Goal: Information Seeking & Learning: Learn about a topic

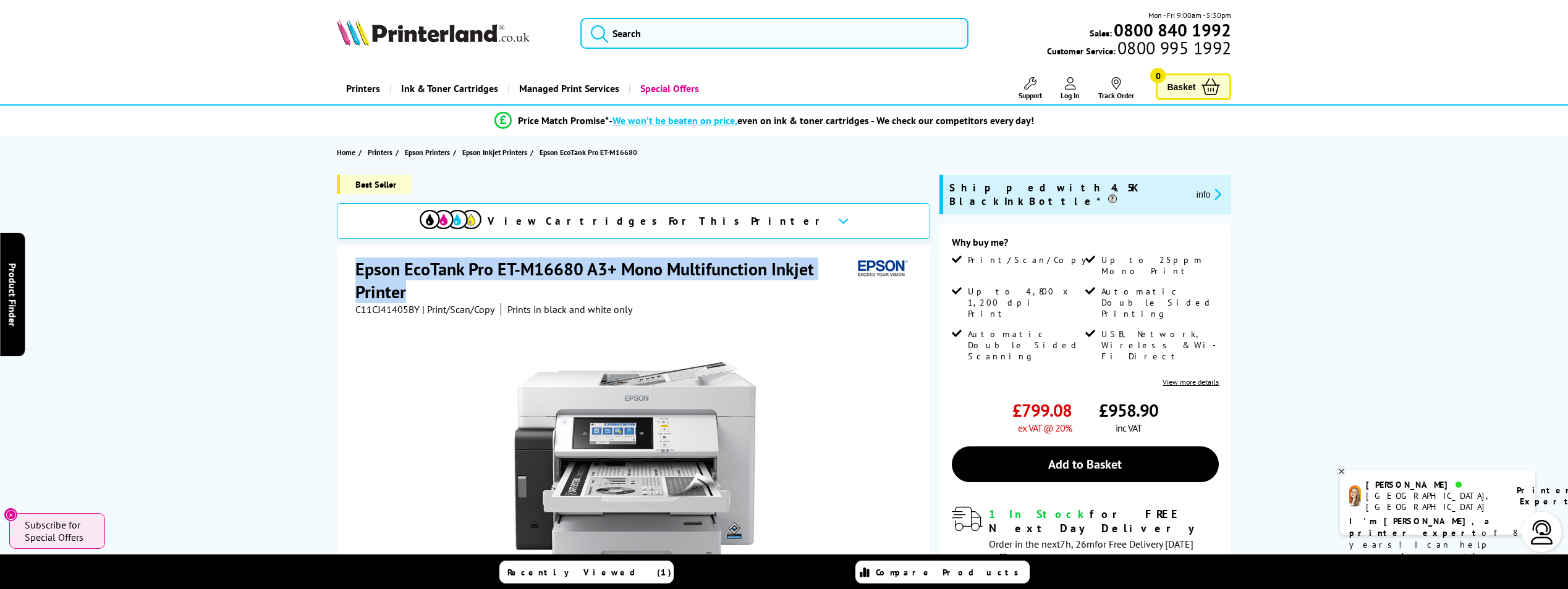
drag, startPoint x: 357, startPoint y: 265, endPoint x: 816, endPoint y: 289, distance: 459.6
click at [816, 289] on h1 "Epson EcoTank Pro ET-M16680 A3+ Mono Multifunction Inkjet Printer" at bounding box center [604, 280] width 498 height 46
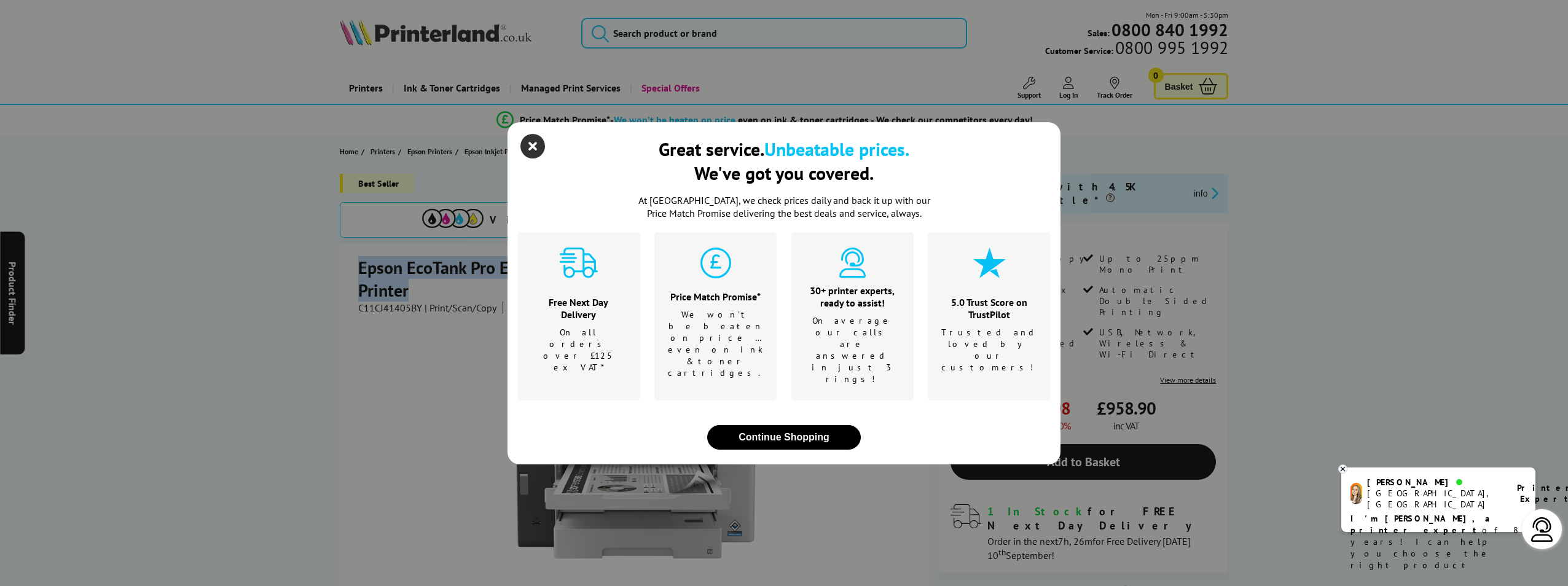
click at [536, 158] on icon "close modal" at bounding box center [532, 146] width 24 height 24
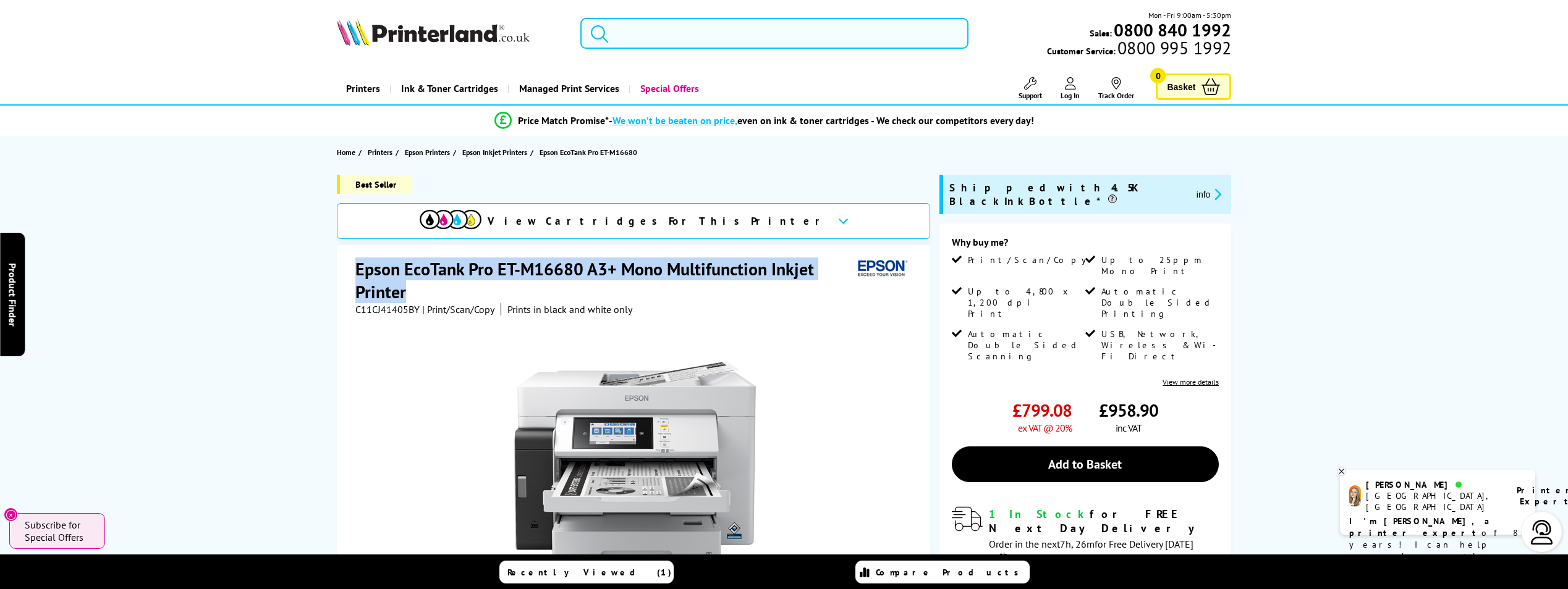
copy h1 "Epson EcoTank Pro ET-M16680 A3+ Mono Multifunction Inkjet Printer"
